Goal: Task Accomplishment & Management: Manage account settings

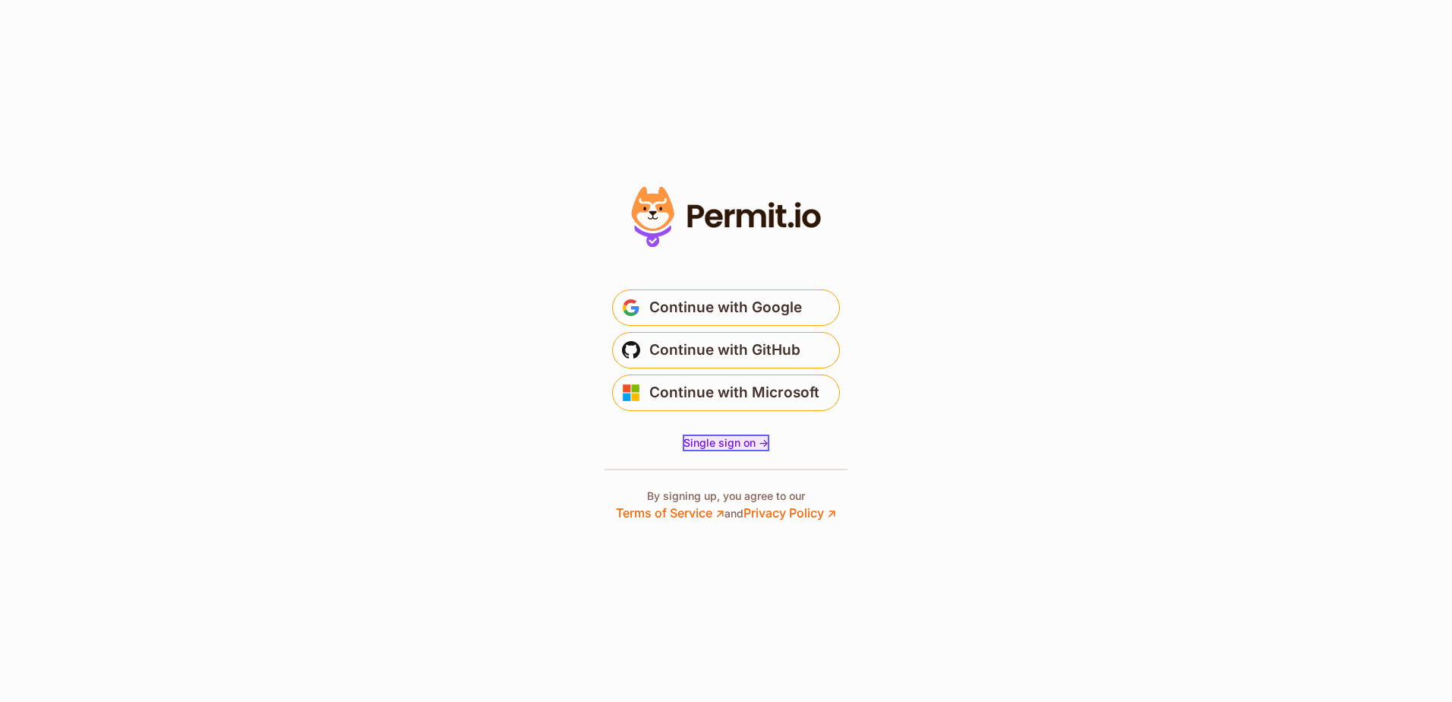
click at [731, 441] on span "Single sign on ->" at bounding box center [726, 442] width 85 height 13
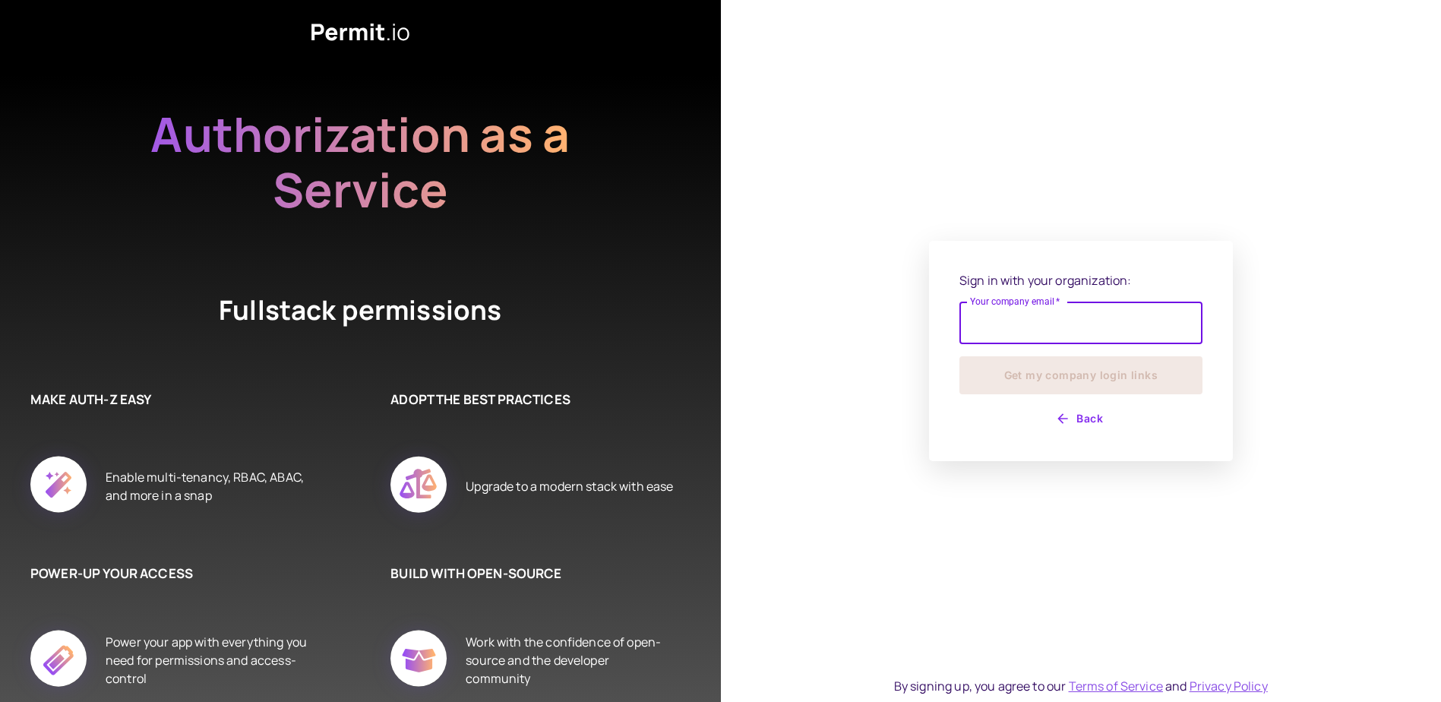
click at [1079, 418] on button "Back" at bounding box center [1080, 418] width 243 height 24
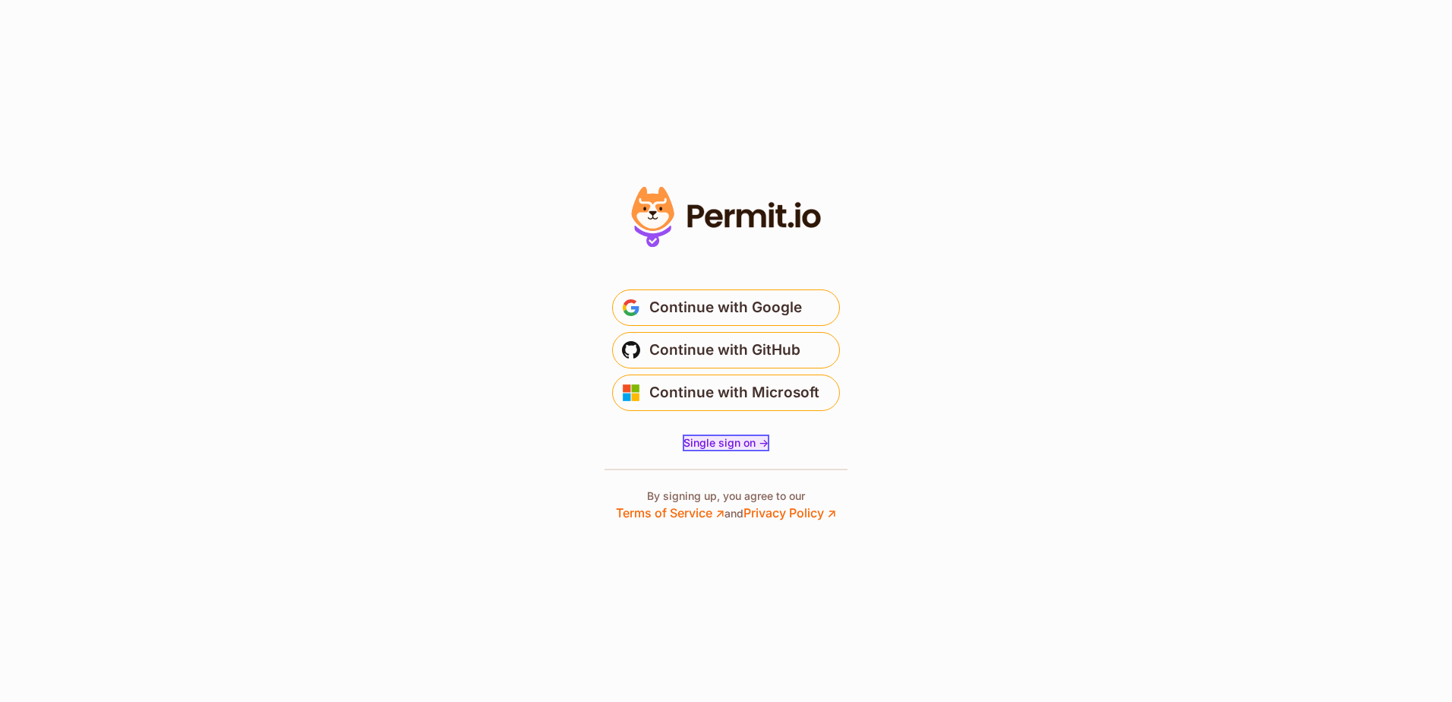
click at [738, 437] on span "Single sign on ->" at bounding box center [726, 442] width 85 height 13
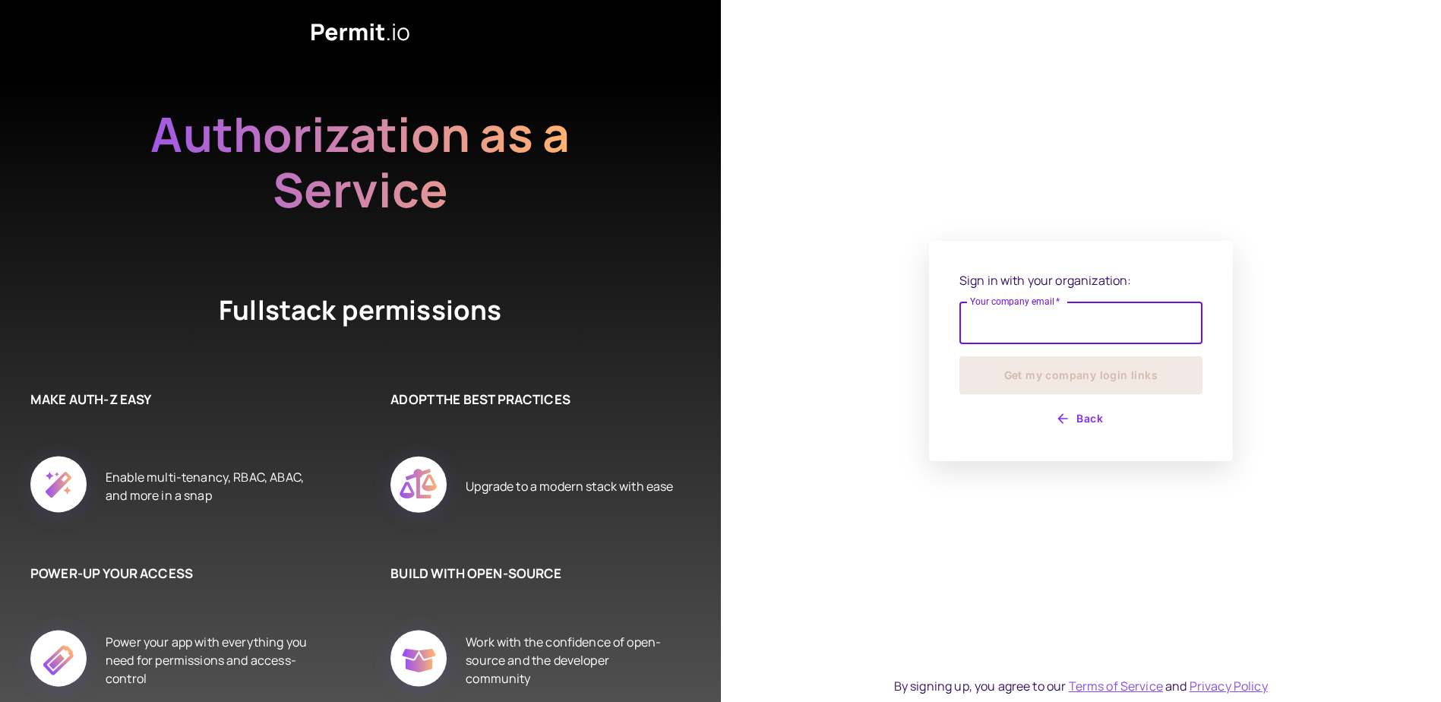
click at [1073, 331] on input "Your company email   *" at bounding box center [1080, 323] width 243 height 43
type input "**********"
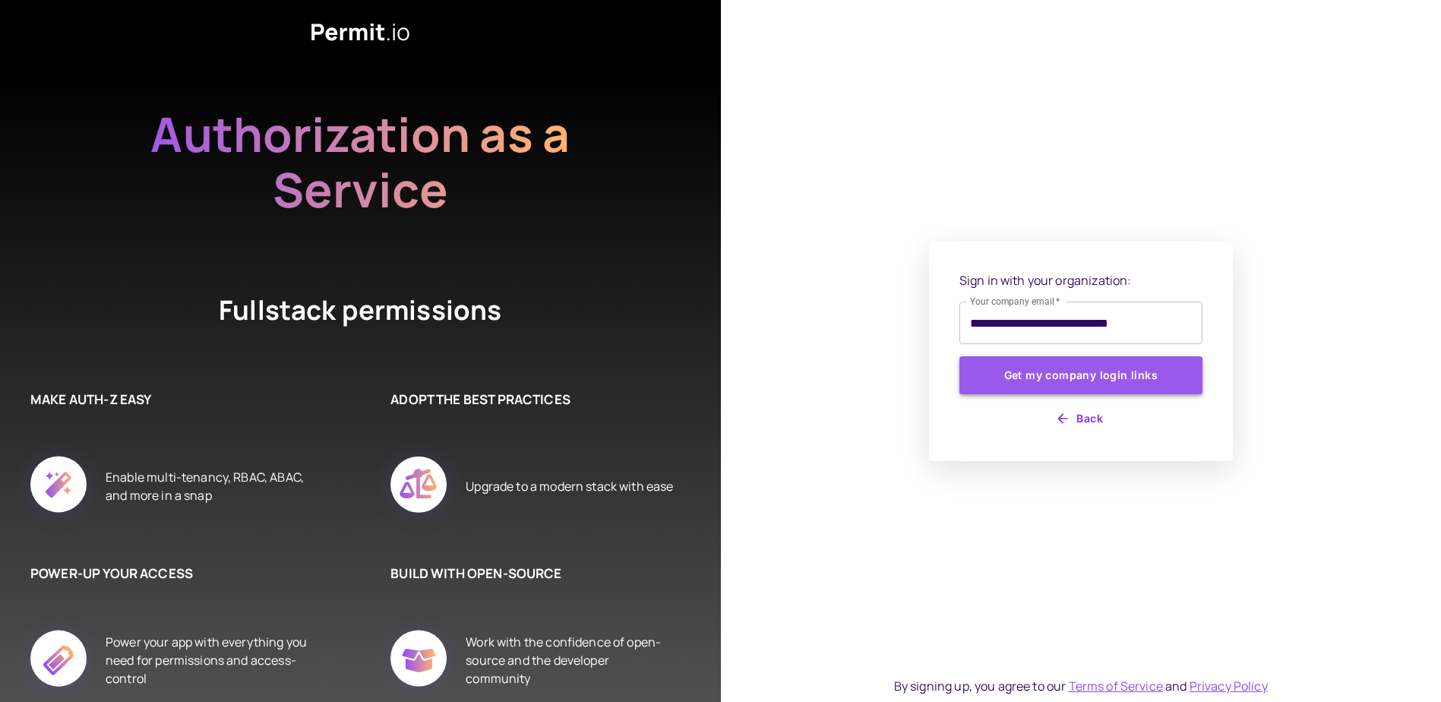
click at [1056, 371] on button "Get my company login links" at bounding box center [1080, 375] width 243 height 38
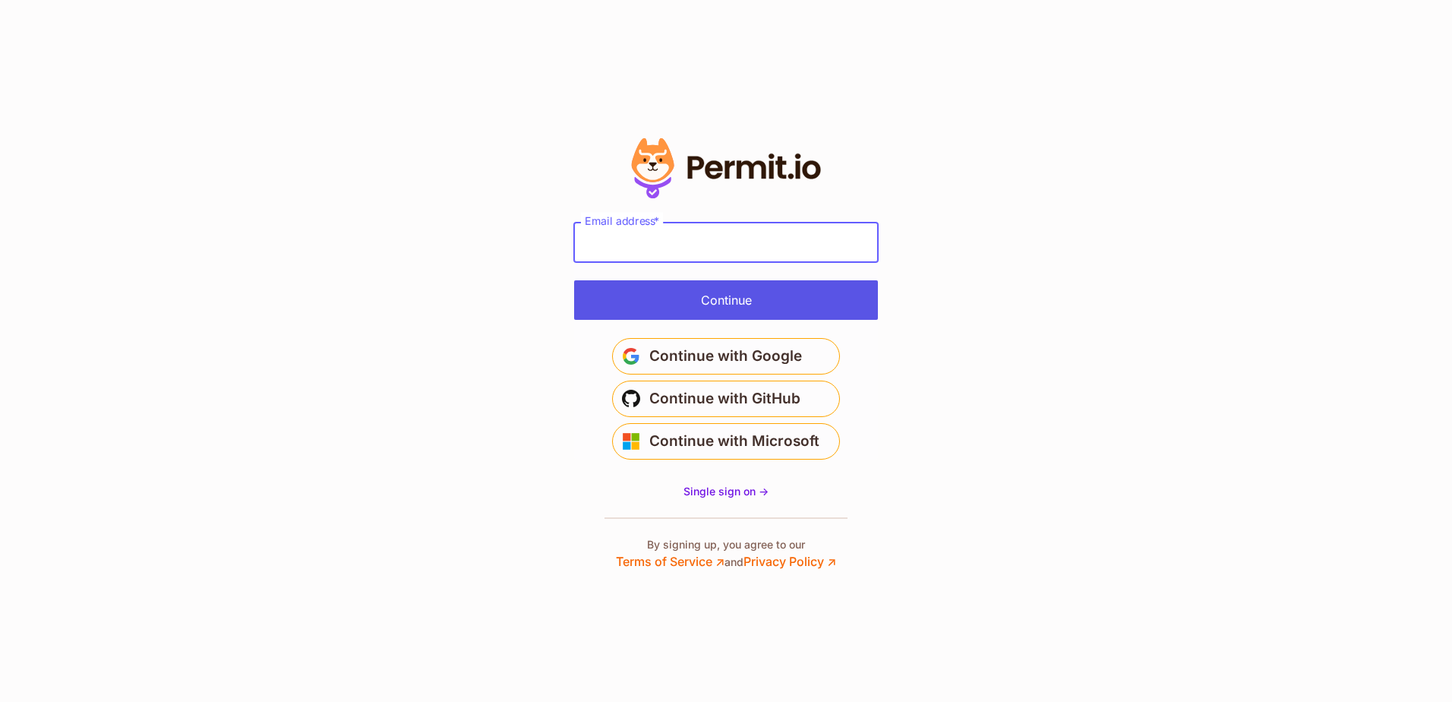
type input "**********"
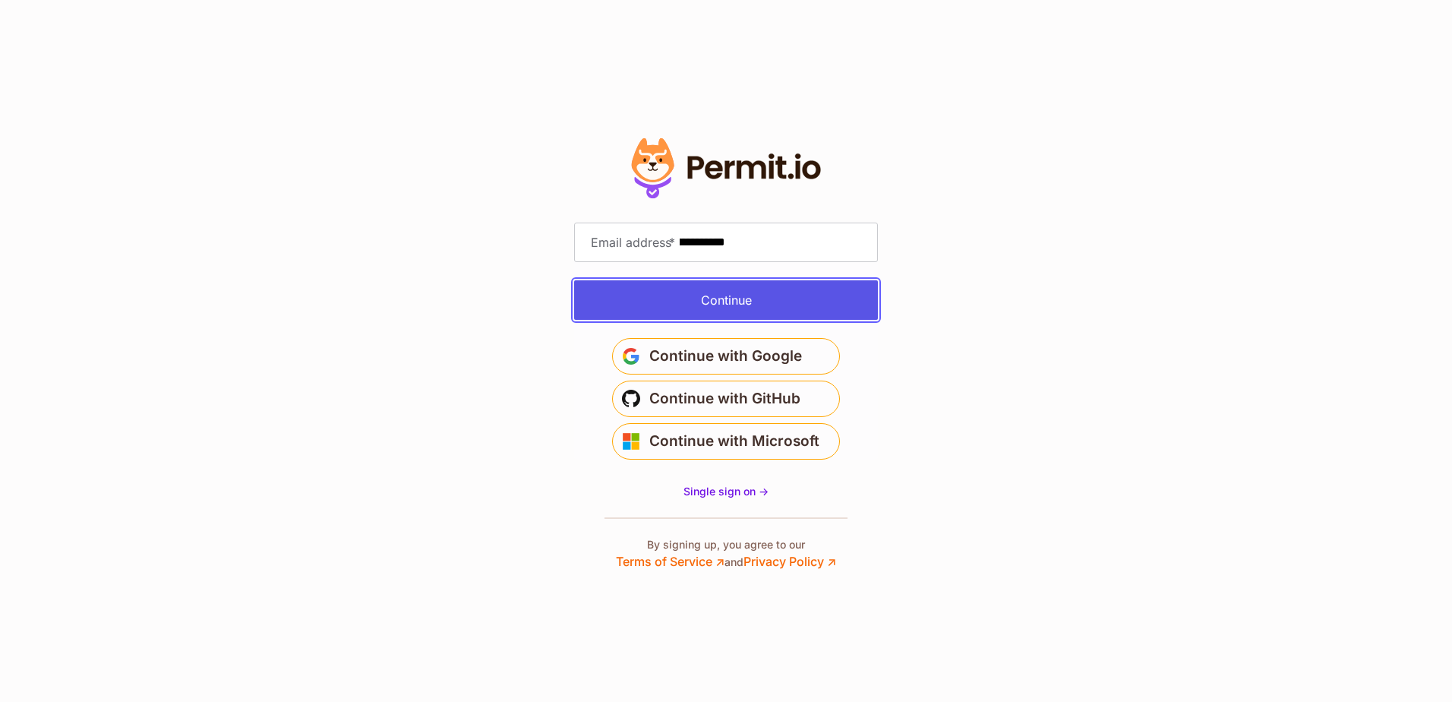
click at [757, 298] on button "Continue" at bounding box center [726, 299] width 304 height 39
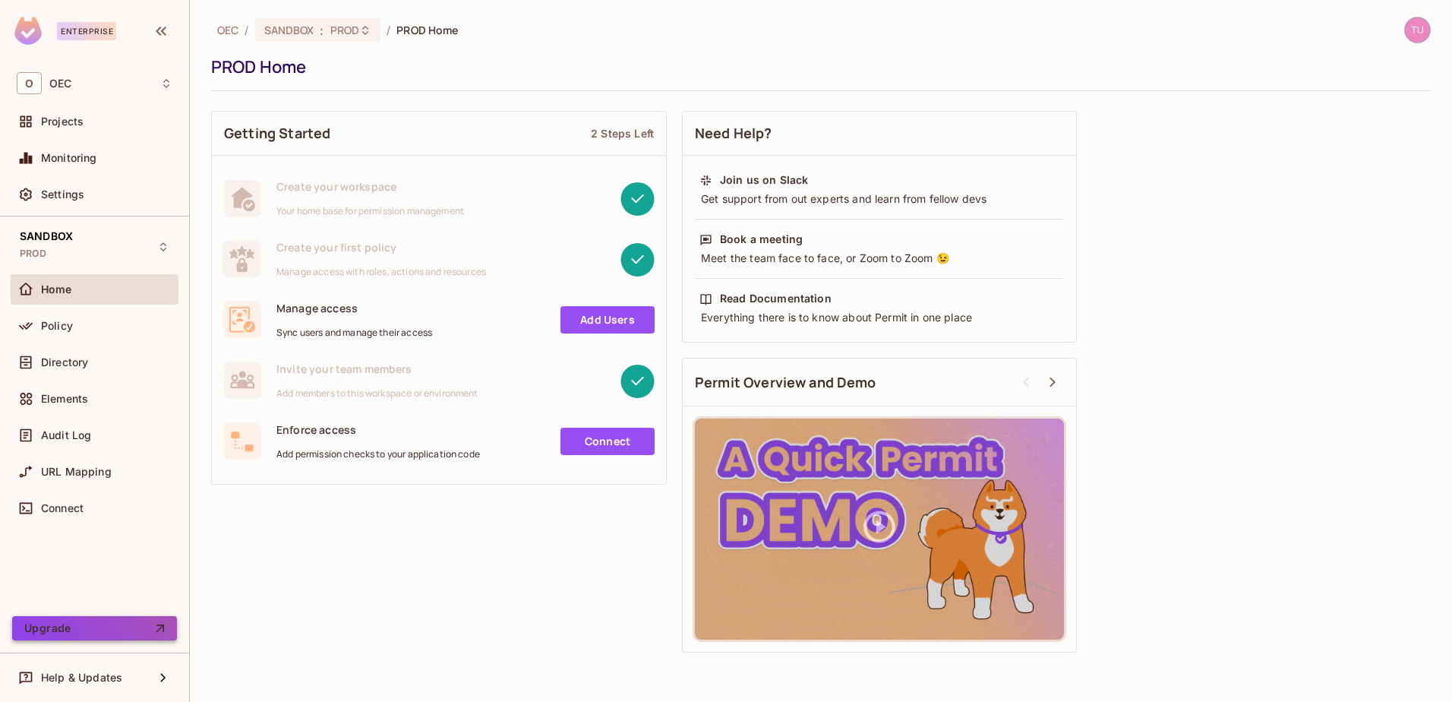
click at [162, 629] on icon "button" at bounding box center [160, 627] width 15 height 15
click at [71, 194] on span "Settings" at bounding box center [62, 194] width 43 height 12
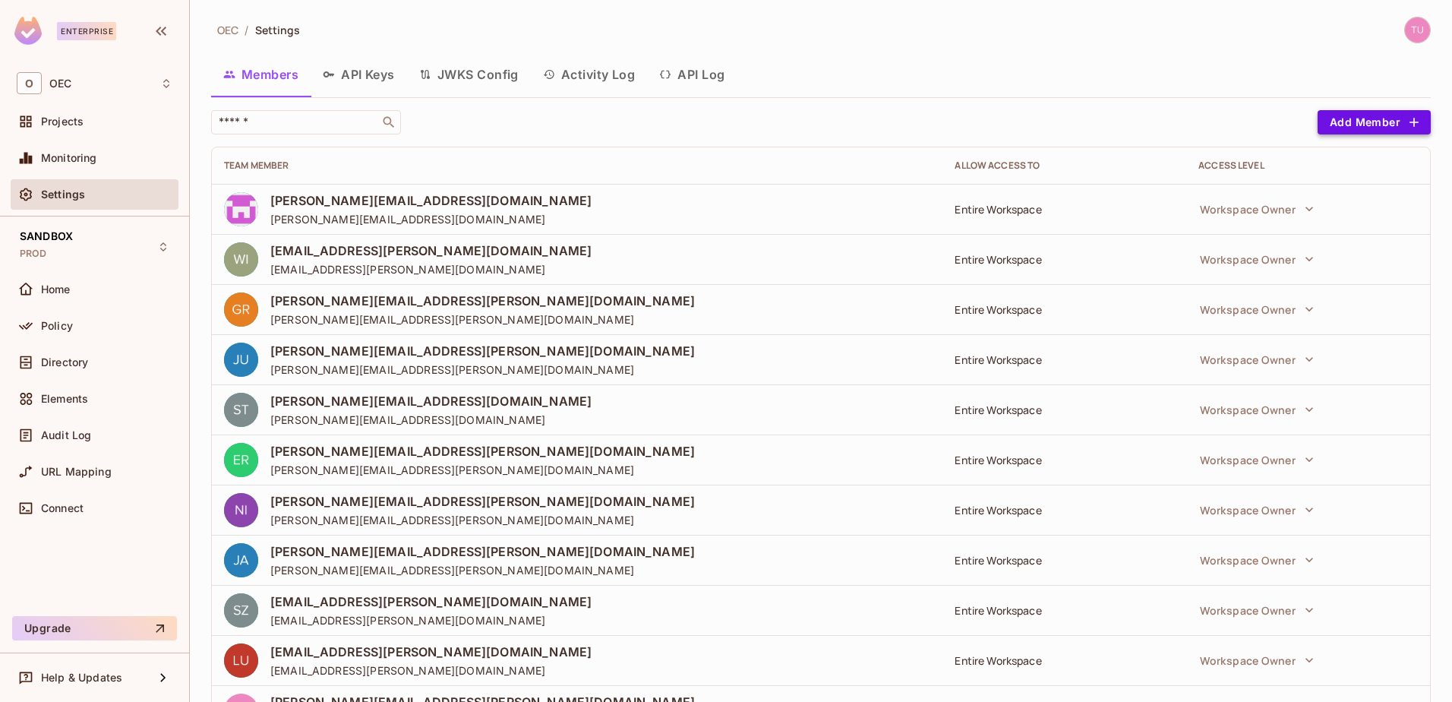
click at [1350, 122] on button "Add Member" at bounding box center [1374, 122] width 113 height 24
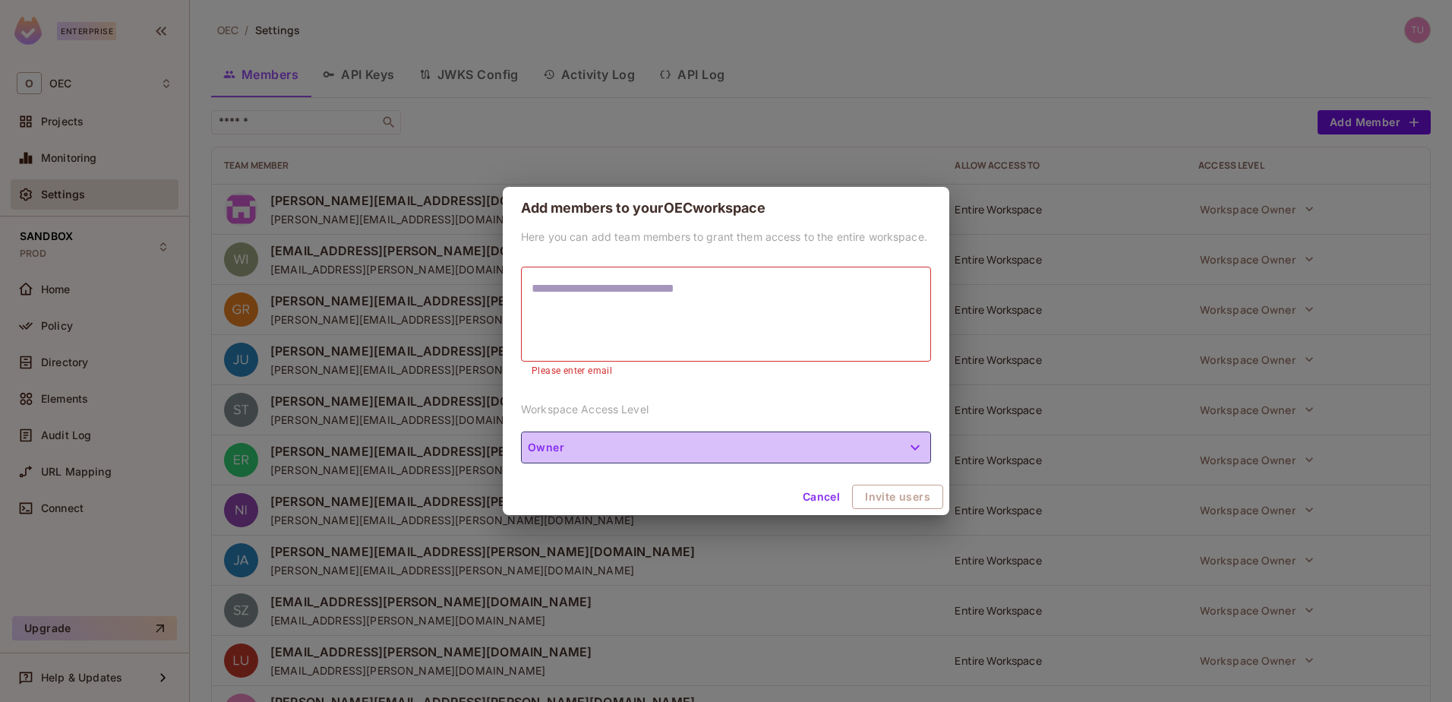
click at [913, 446] on icon "button" at bounding box center [915, 447] width 18 height 18
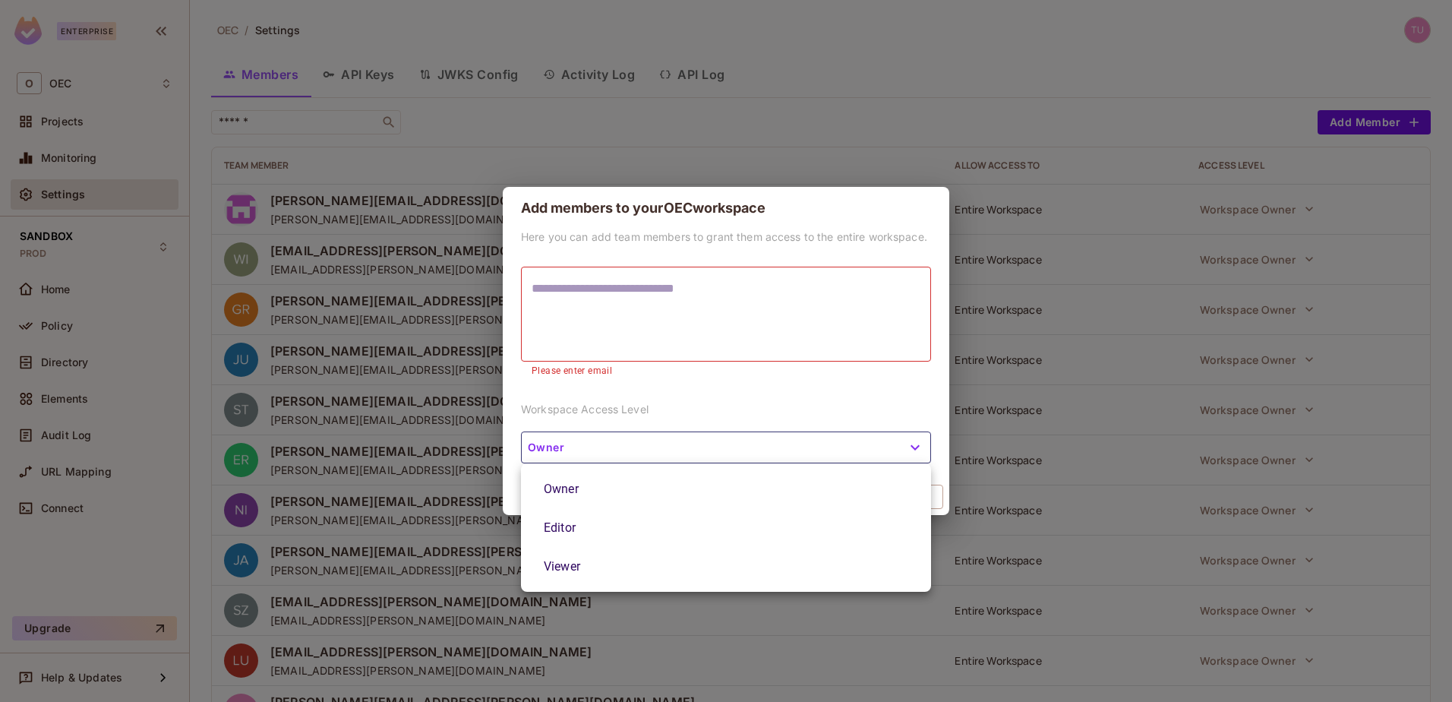
click at [751, 134] on div at bounding box center [726, 351] width 1452 height 702
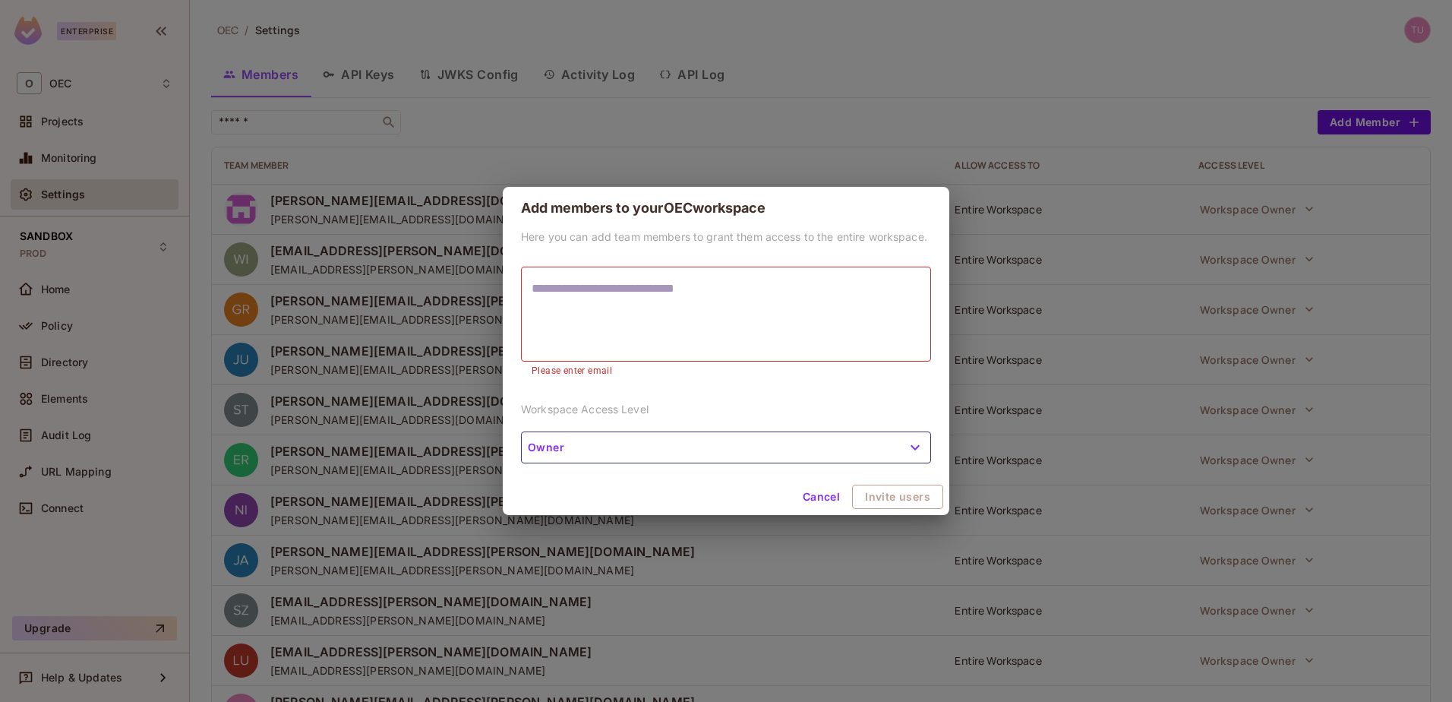
drag, startPoint x: 172, startPoint y: 228, endPoint x: 183, endPoint y: 226, distance: 11.5
click at [173, 228] on div "Add members to your OEC workspace Here you can add team members to grant them a…" at bounding box center [726, 351] width 1452 height 702
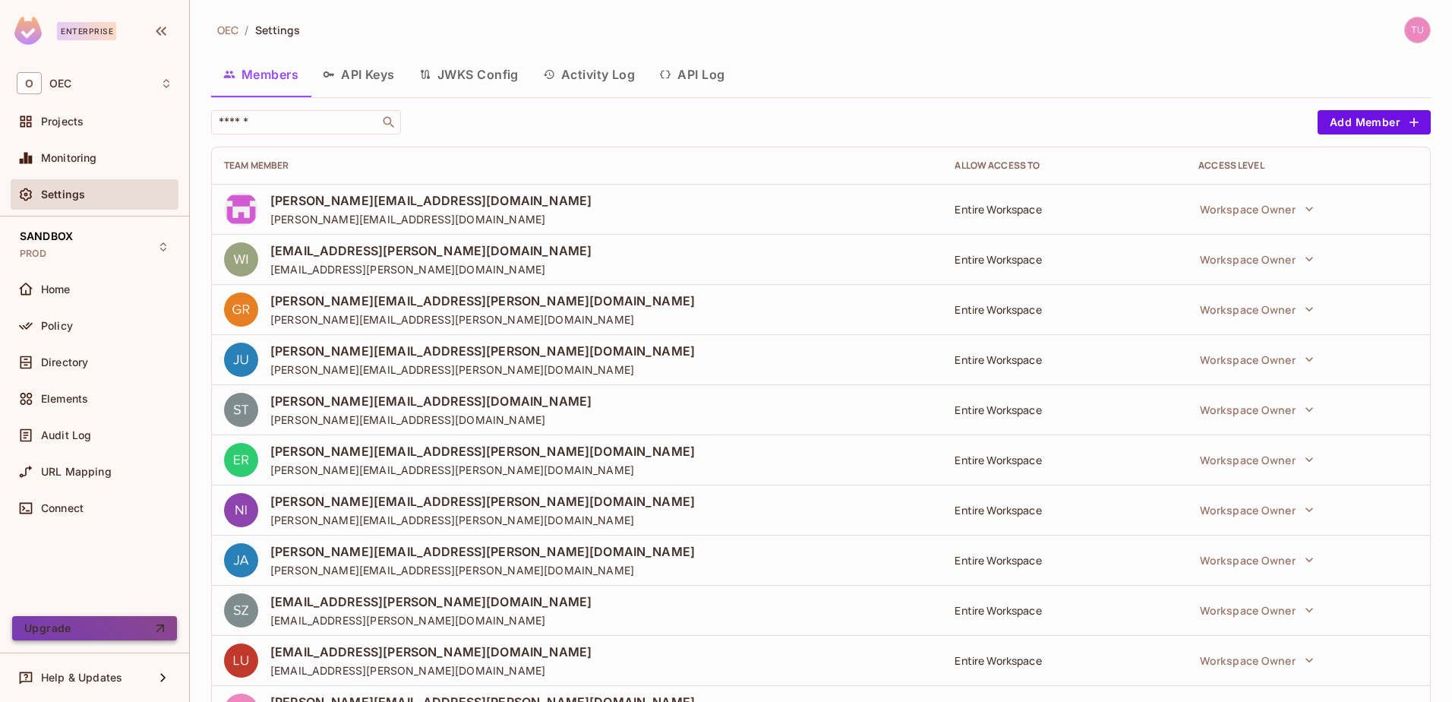
click at [149, 619] on button "Upgrade" at bounding box center [94, 628] width 165 height 24
click at [1405, 33] on img at bounding box center [1417, 29] width 25 height 25
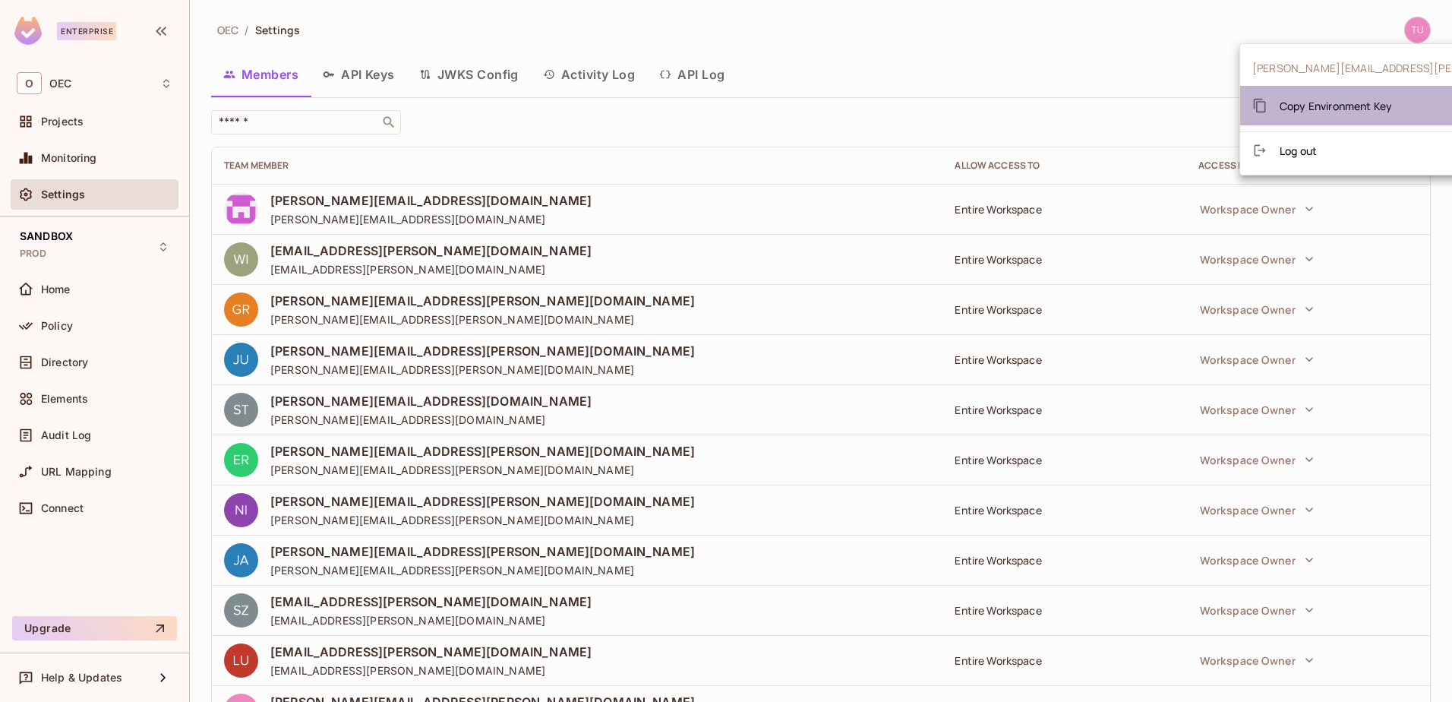
click at [1356, 109] on span "Copy Environment Key" at bounding box center [1336, 106] width 112 height 14
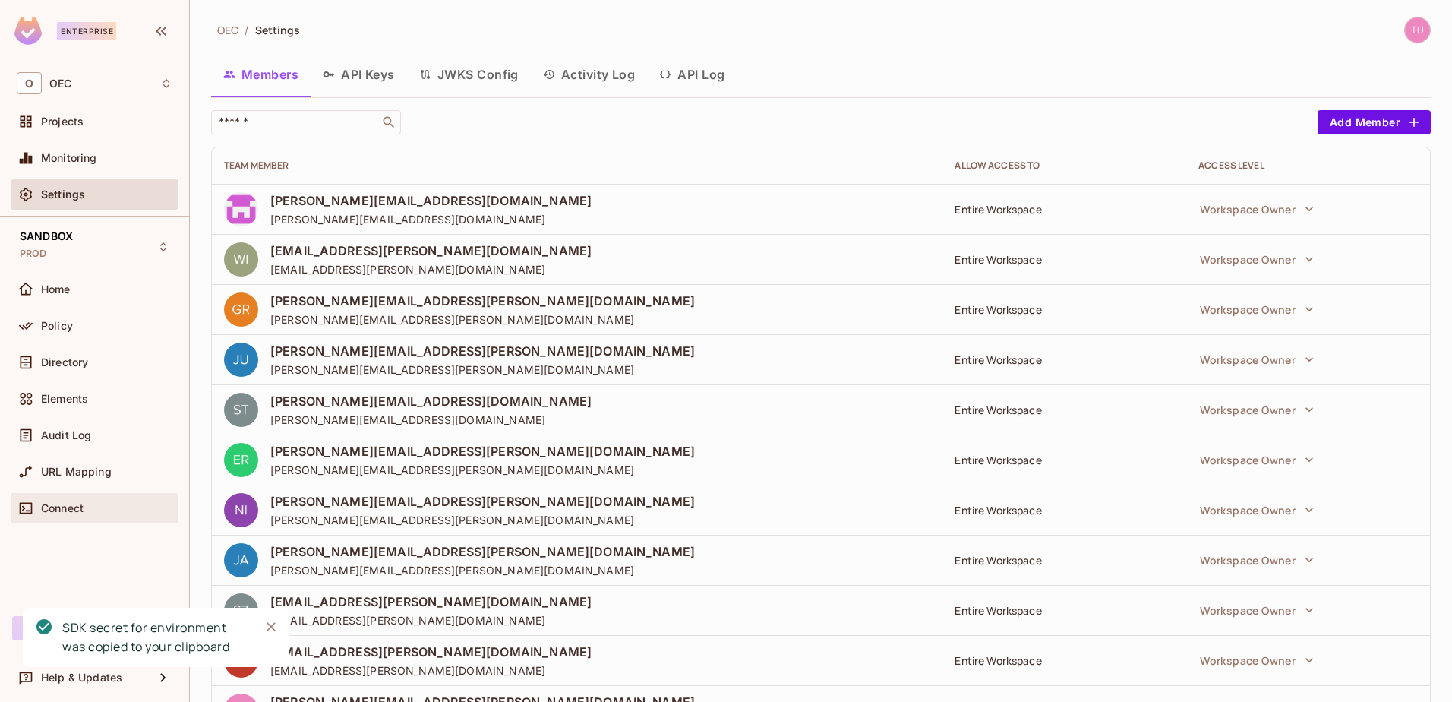
click at [77, 507] on span "Connect" at bounding box center [62, 508] width 43 height 12
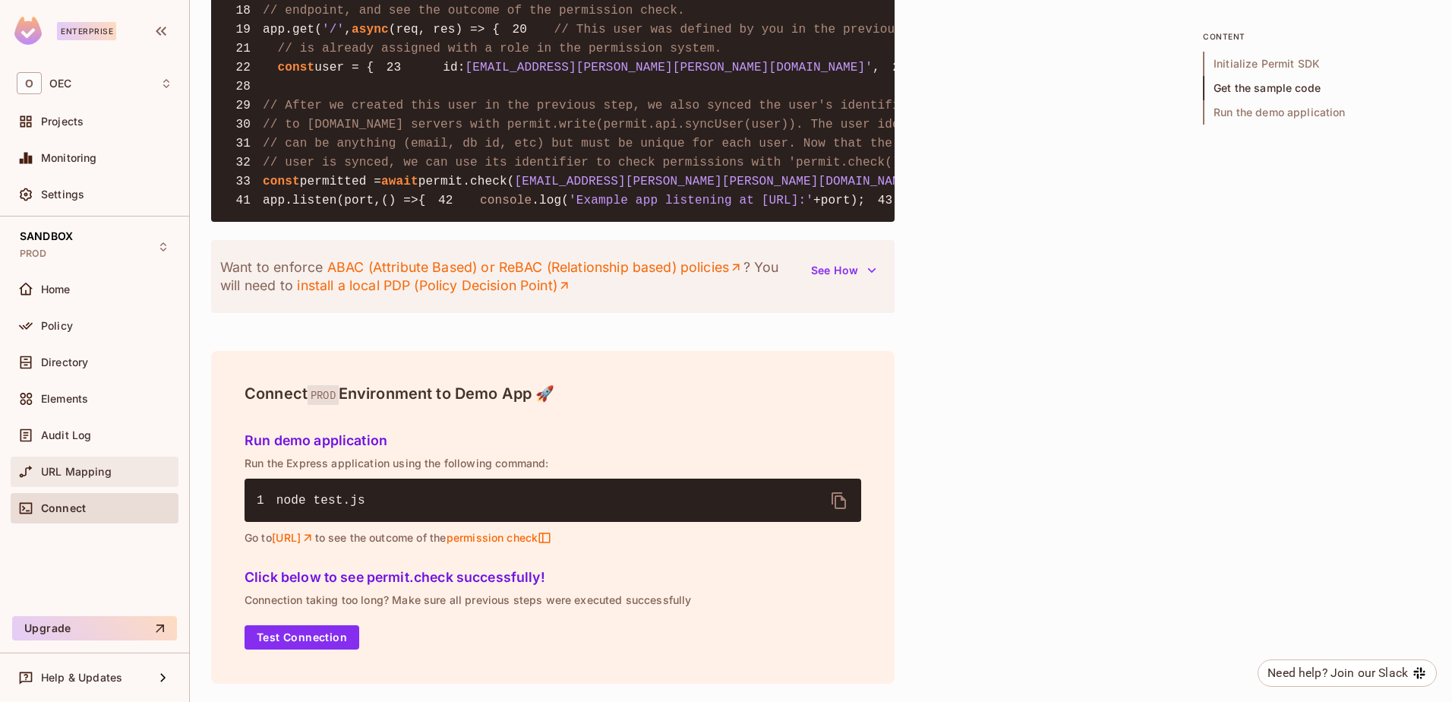
scroll to position [1810, 0]
click at [102, 471] on span "URL Mapping" at bounding box center [76, 472] width 71 height 12
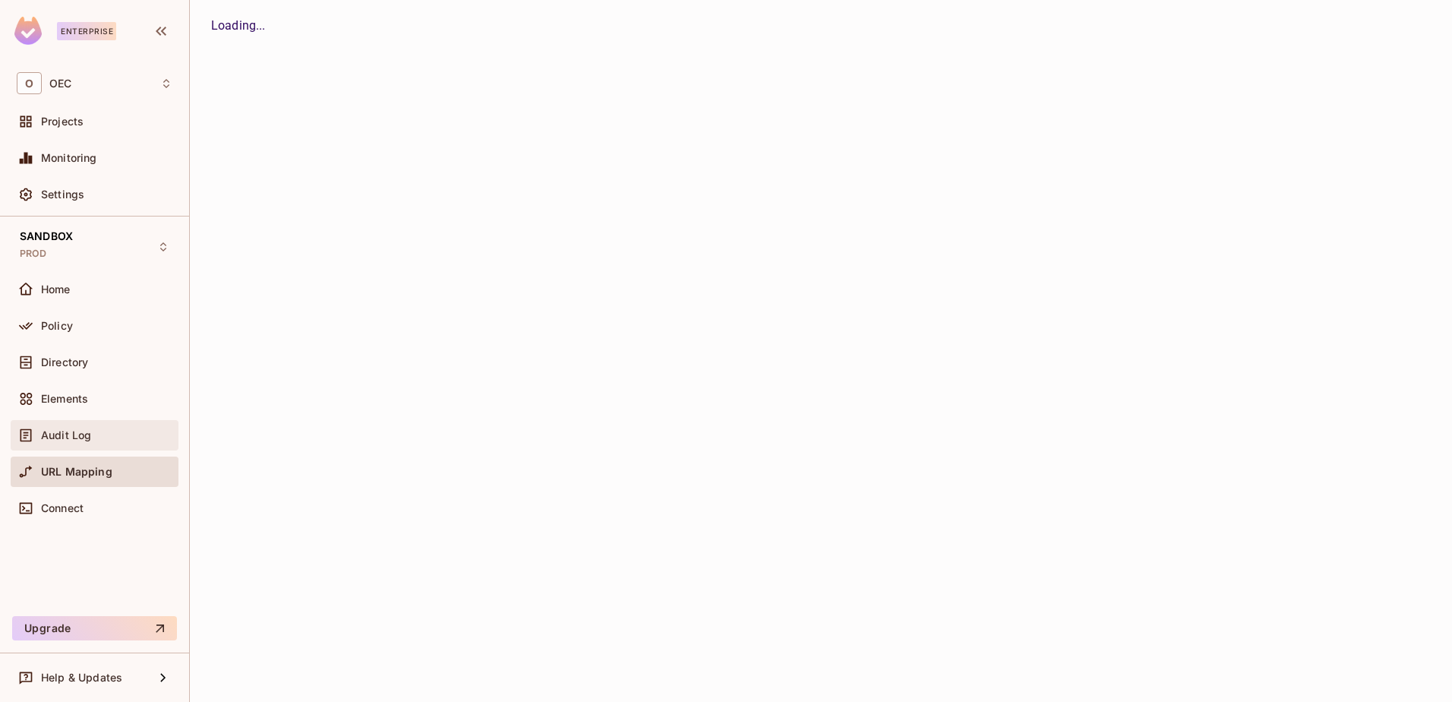
click at [74, 435] on span "Audit Log" at bounding box center [66, 435] width 50 height 12
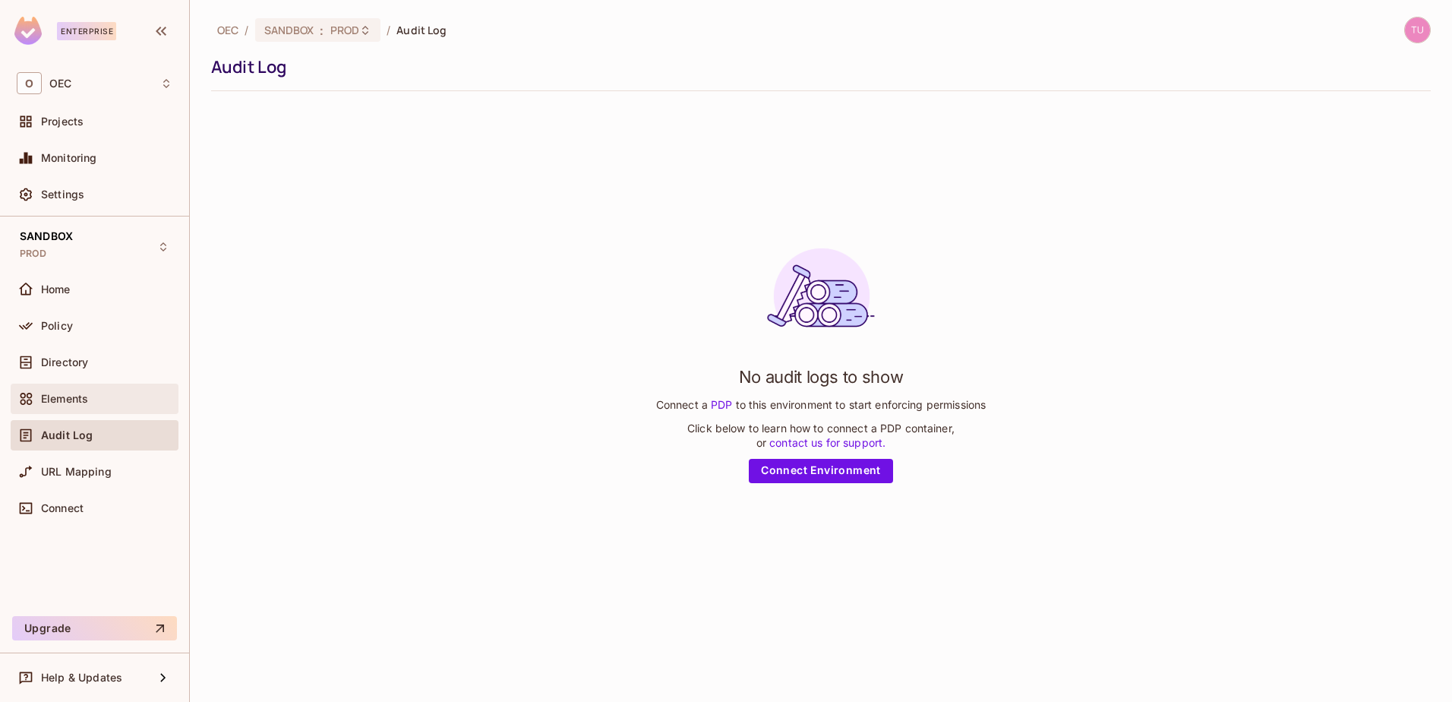
click at [71, 395] on span "Elements" at bounding box center [64, 399] width 47 height 12
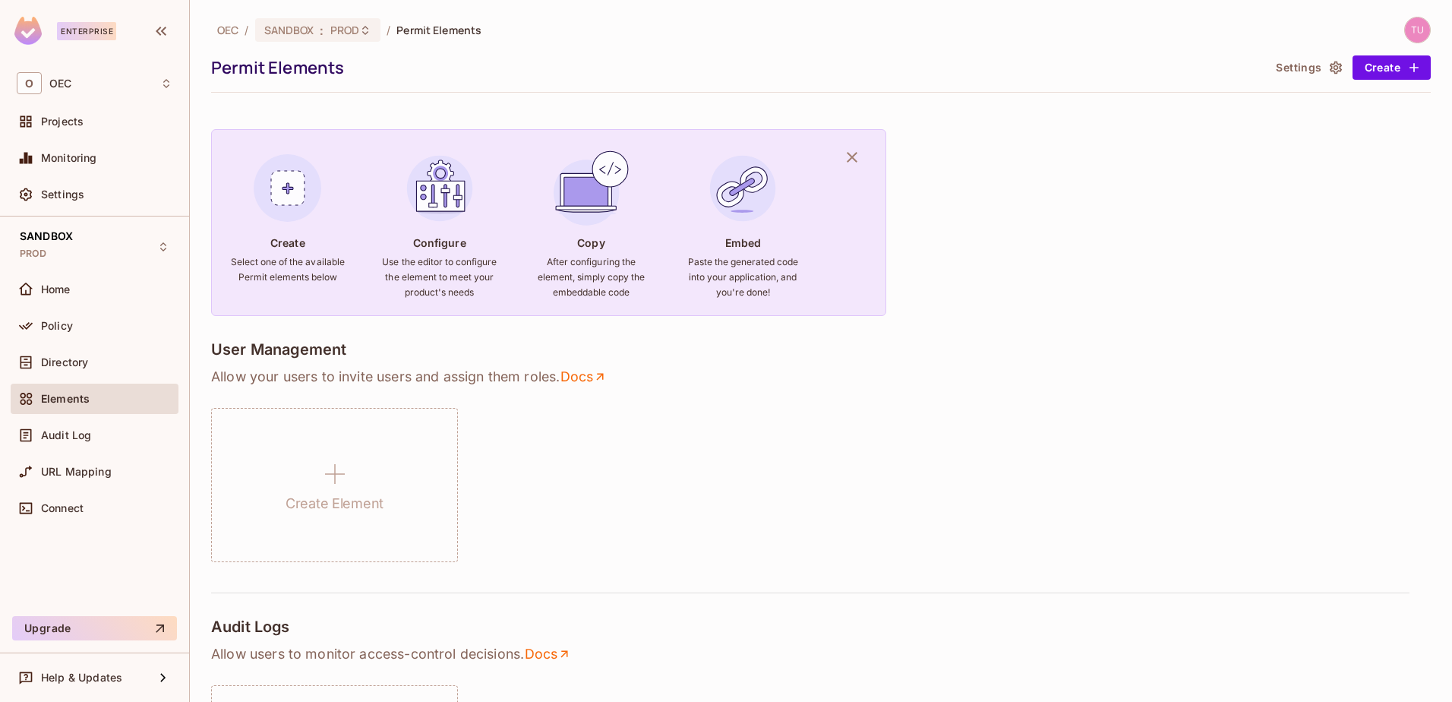
click at [82, 344] on div "Policy" at bounding box center [95, 329] width 168 height 36
click at [86, 286] on div "Home" at bounding box center [106, 289] width 131 height 12
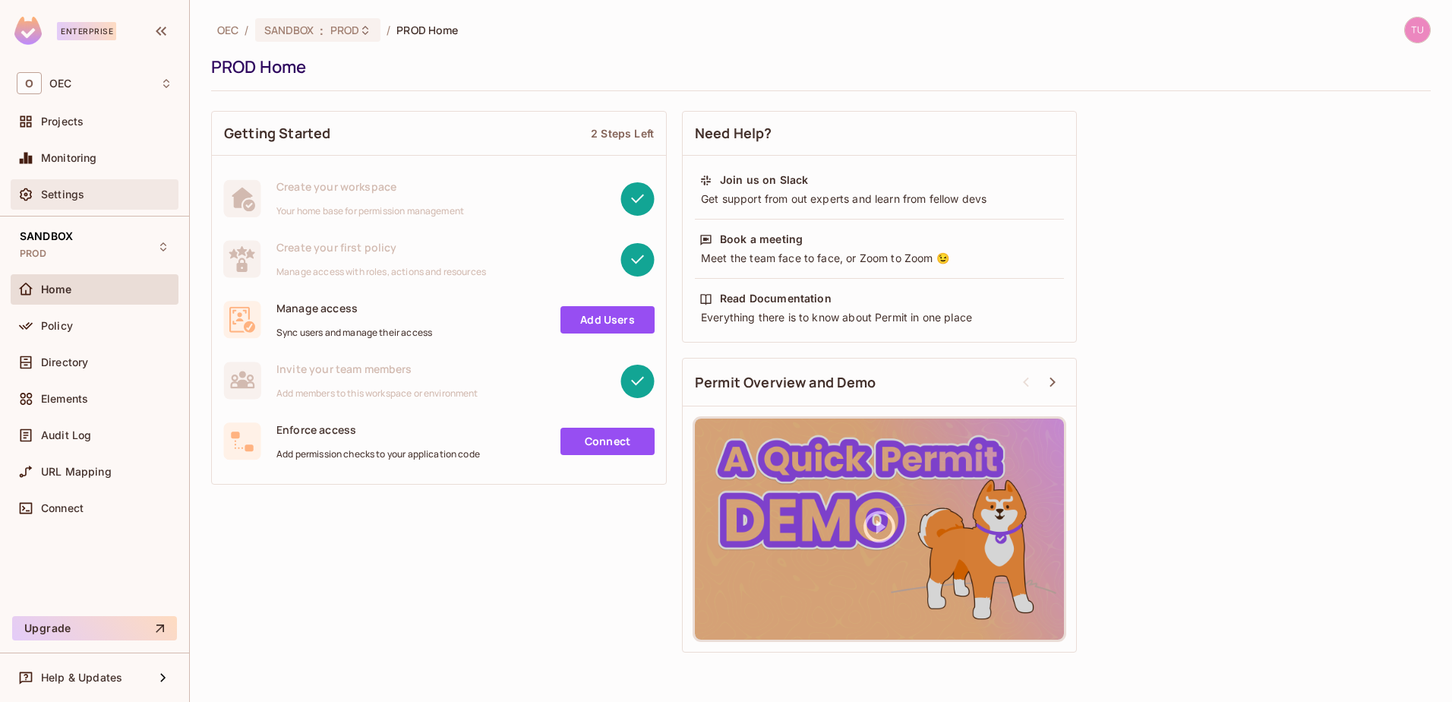
click at [45, 191] on span "Settings" at bounding box center [62, 194] width 43 height 12
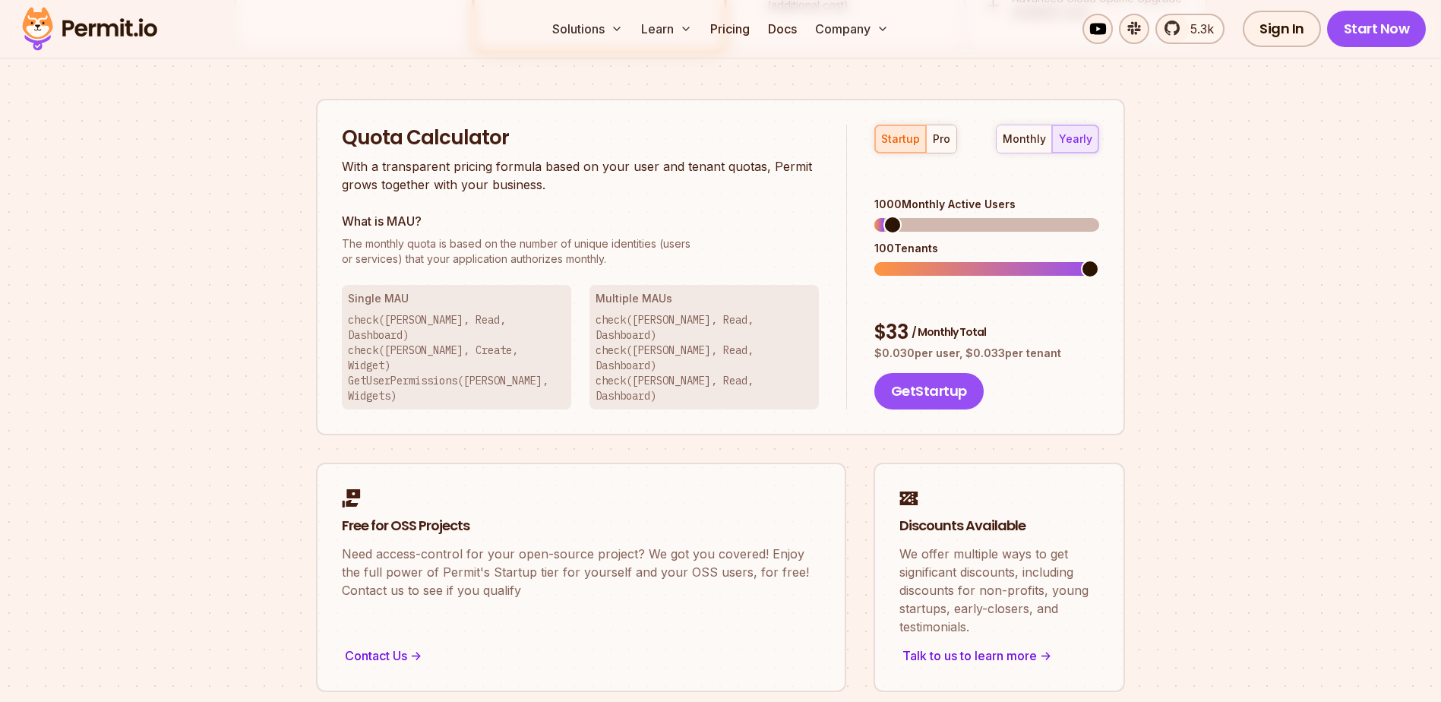
scroll to position [1063, 0]
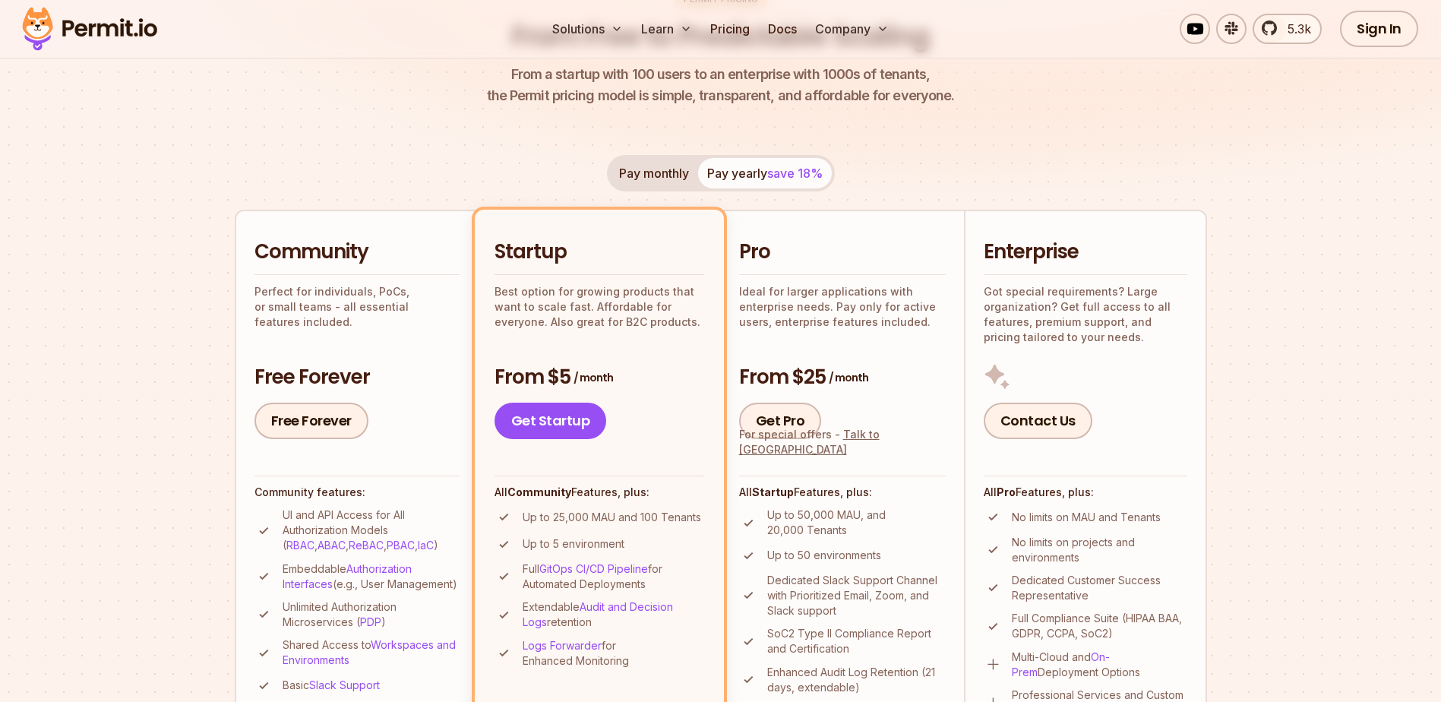
scroll to position [304, 0]
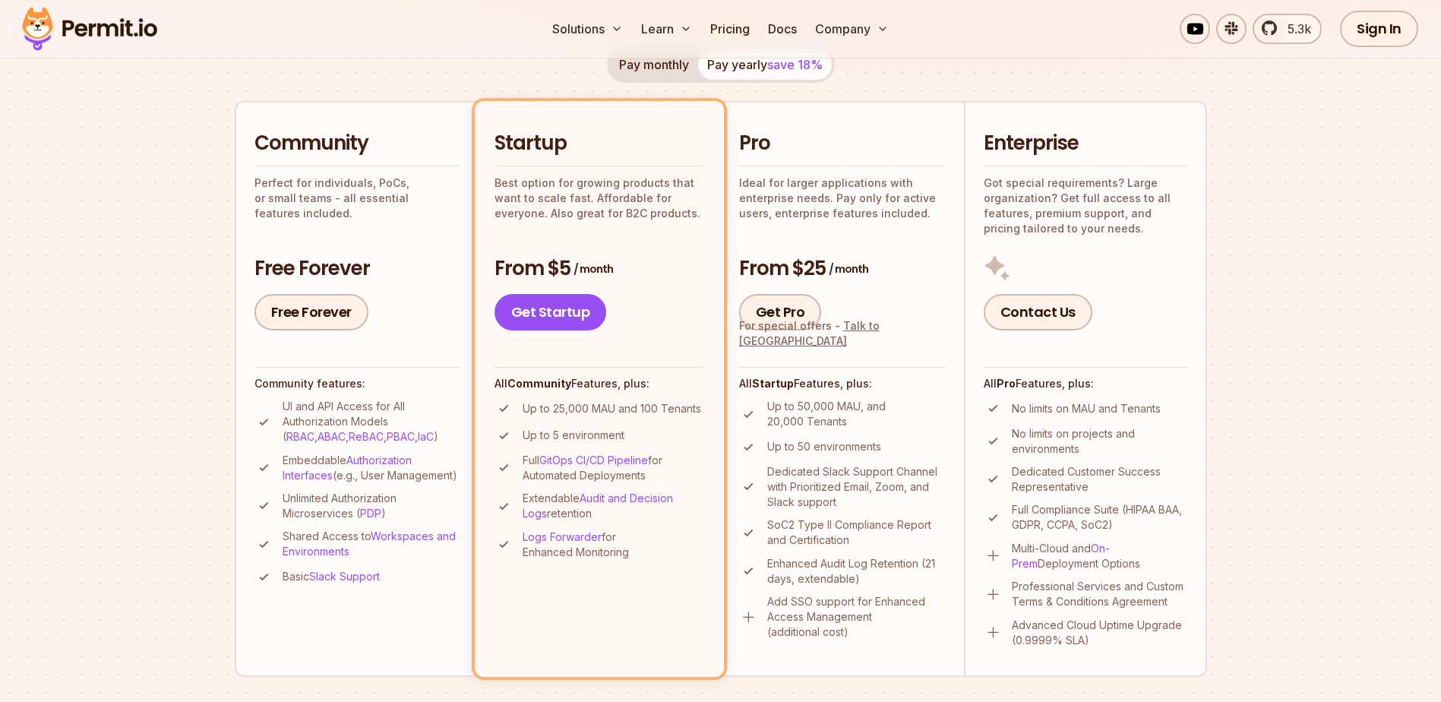
click at [1128, 223] on p "Got special requirements? Large organization? Get full access to all features, …" at bounding box center [1086, 205] width 204 height 61
drag, startPoint x: 811, startPoint y: 649, endPoint x: 827, endPoint y: 598, distance: 54.1
click at [812, 649] on li "Pro Ideal for larger applications with enterprise needs. Pay only for active us…" at bounding box center [842, 388] width 243 height 575
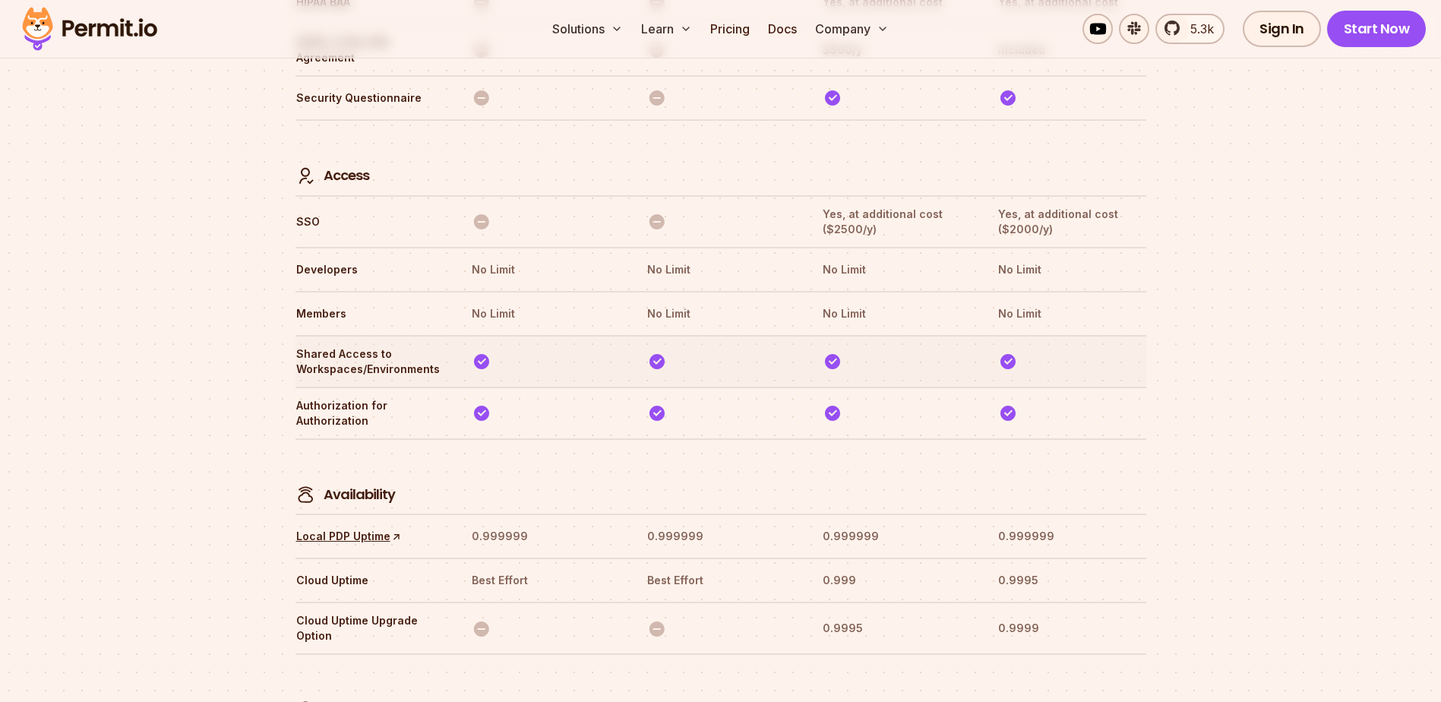
scroll to position [4408, 0]
click at [1078, 205] on th "Yes, at additional cost ($2000/y)" at bounding box center [1071, 221] width 148 height 32
